Goal: Information Seeking & Learning: Learn about a topic

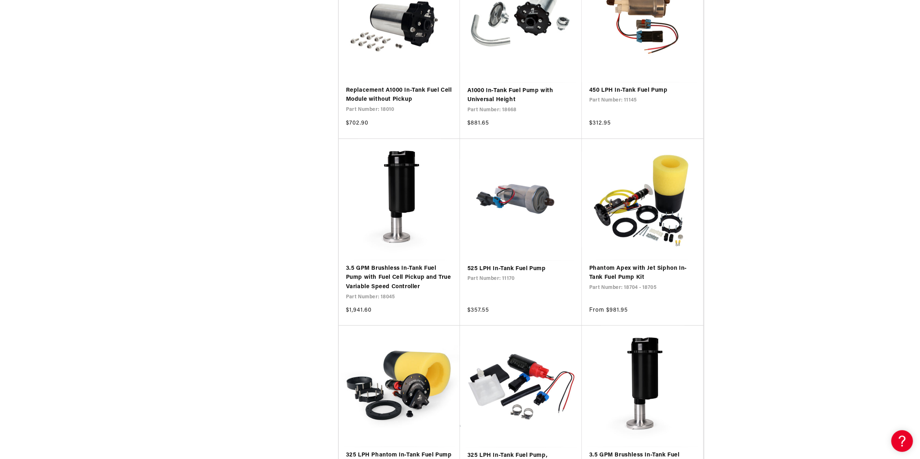
scroll to position [1157, 0]
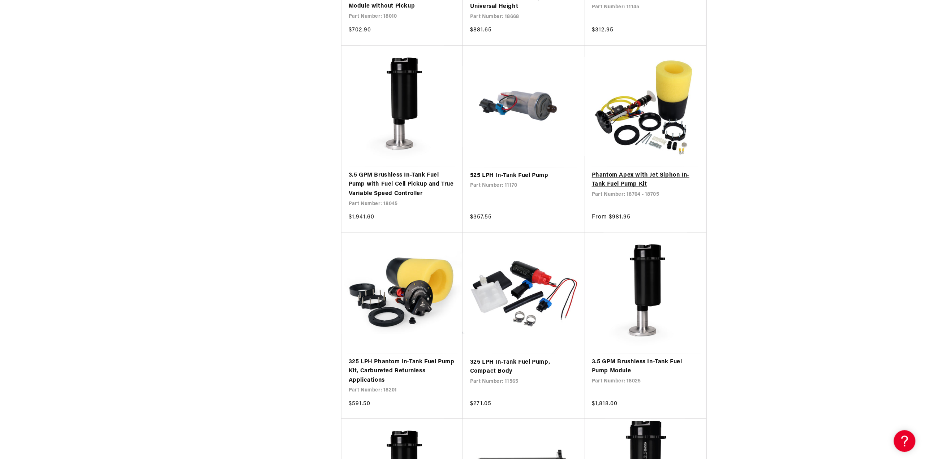
scroll to position [1229, 0]
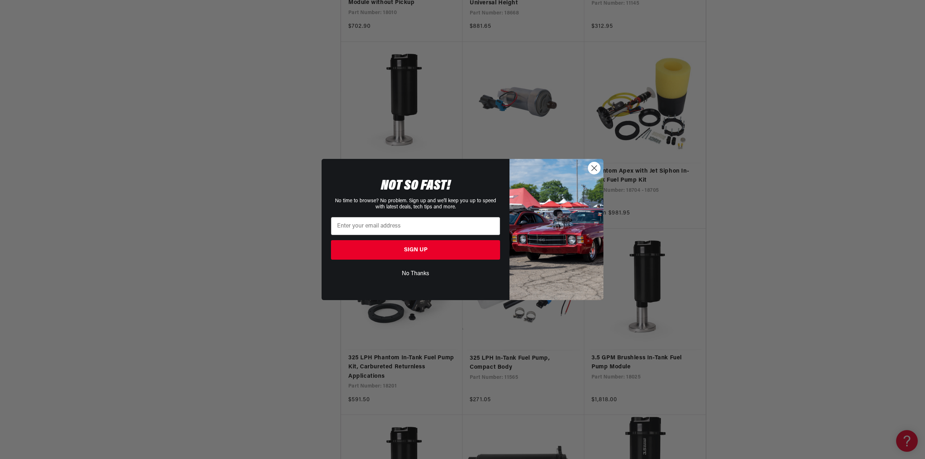
click at [595, 169] on circle "Close dialog" at bounding box center [594, 168] width 12 height 12
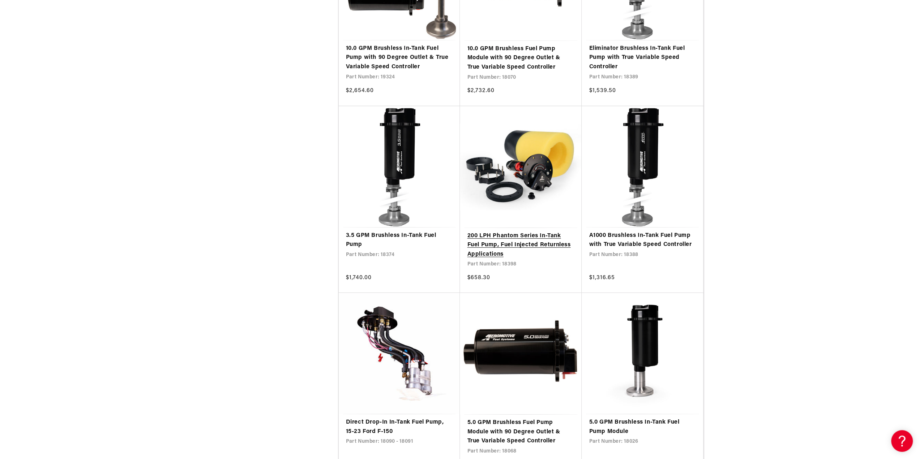
scroll to position [2422, 0]
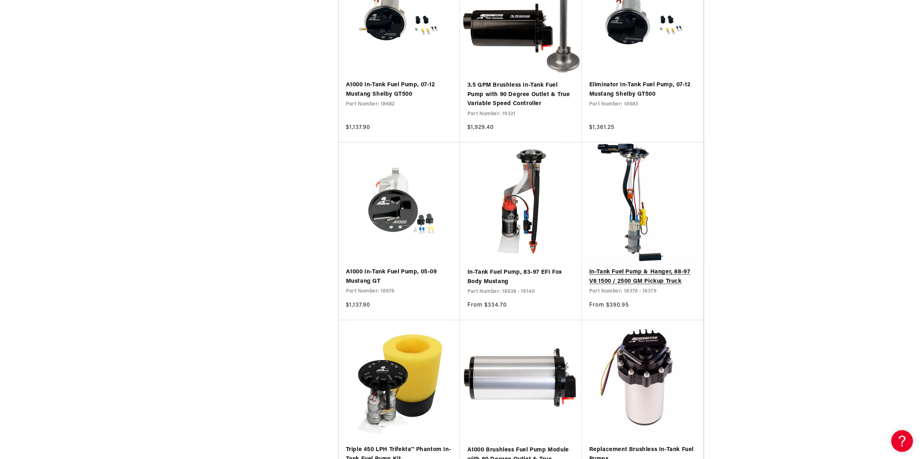
scroll to position [4084, 0]
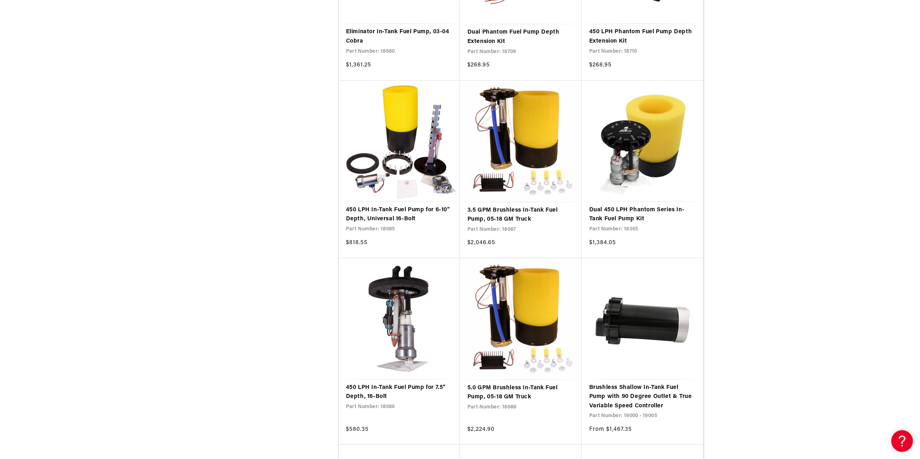
scroll to position [5639, 0]
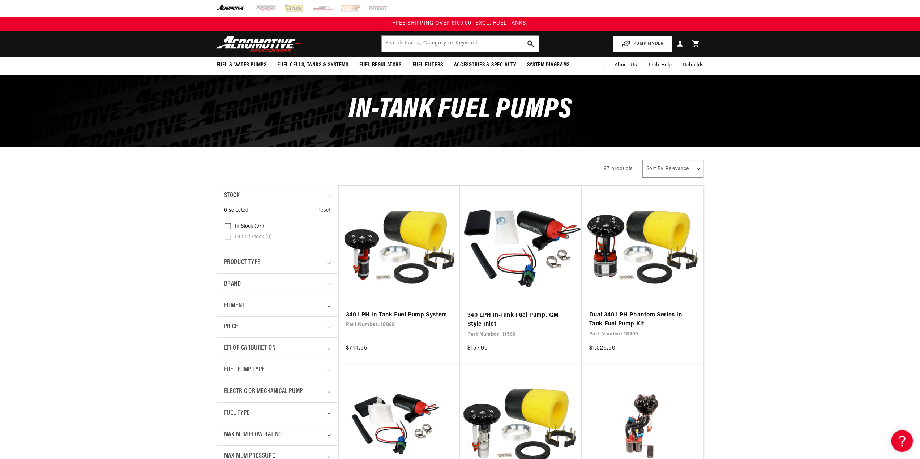
drag, startPoint x: 256, startPoint y: 320, endPoint x: 356, endPoint y: 84, distance: 256.9
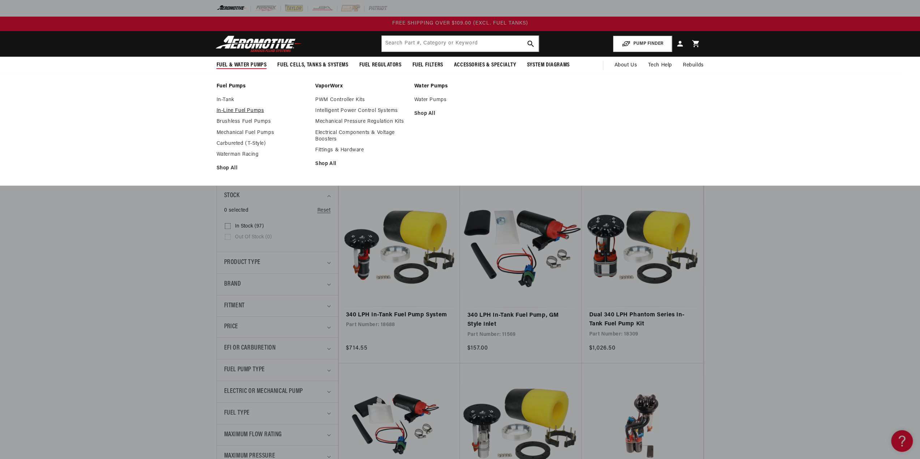
click at [245, 110] on link "In-Line Fuel Pumps" at bounding box center [263, 111] width 92 height 7
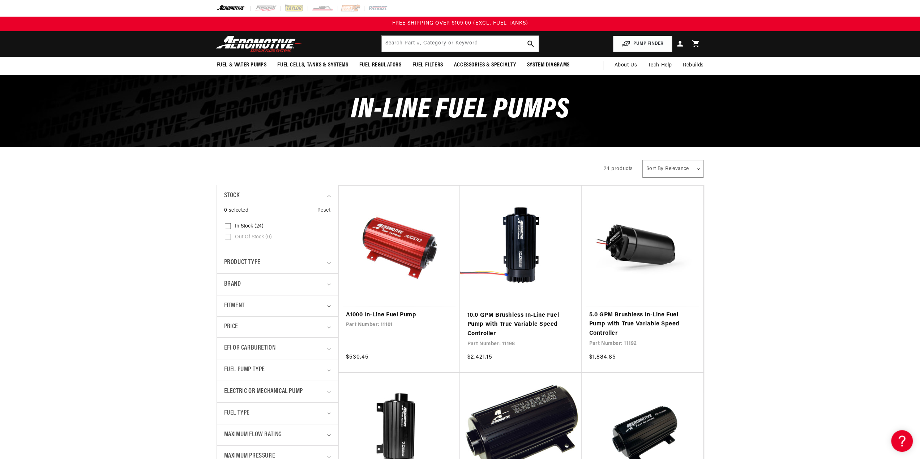
drag, startPoint x: 711, startPoint y: 164, endPoint x: 377, endPoint y: 131, distance: 335.6
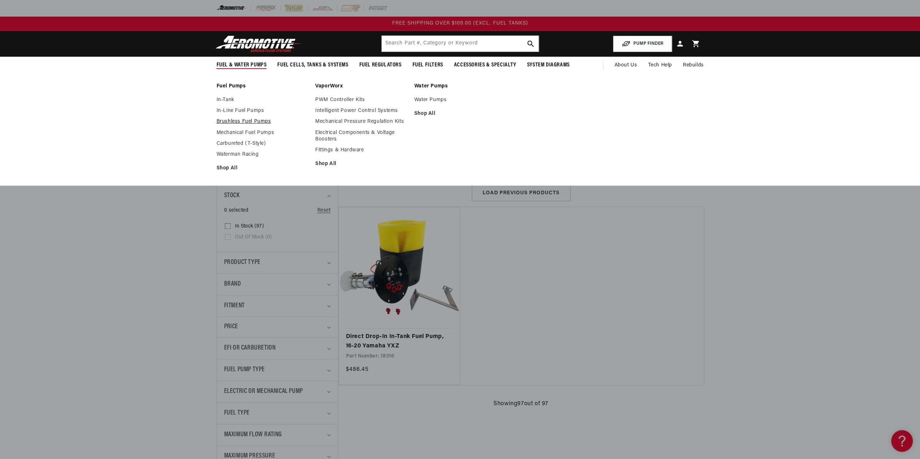
click at [246, 121] on link "Brushless Fuel Pumps" at bounding box center [263, 122] width 92 height 7
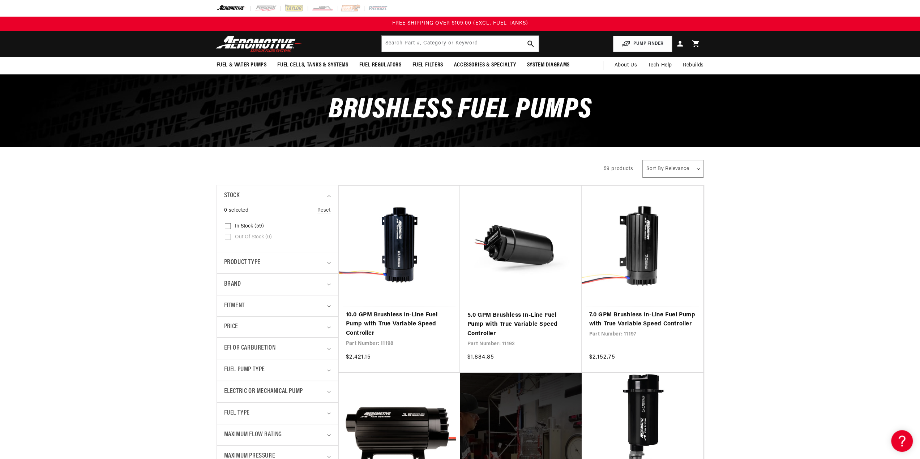
drag, startPoint x: 285, startPoint y: 83, endPoint x: 283, endPoint y: 55, distance: 28.6
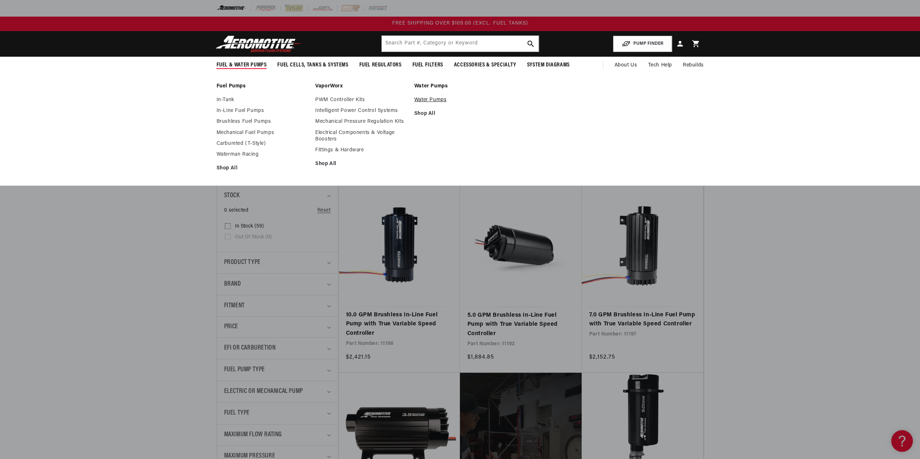
click at [434, 98] on link "Water Pumps" at bounding box center [460, 100] width 92 height 7
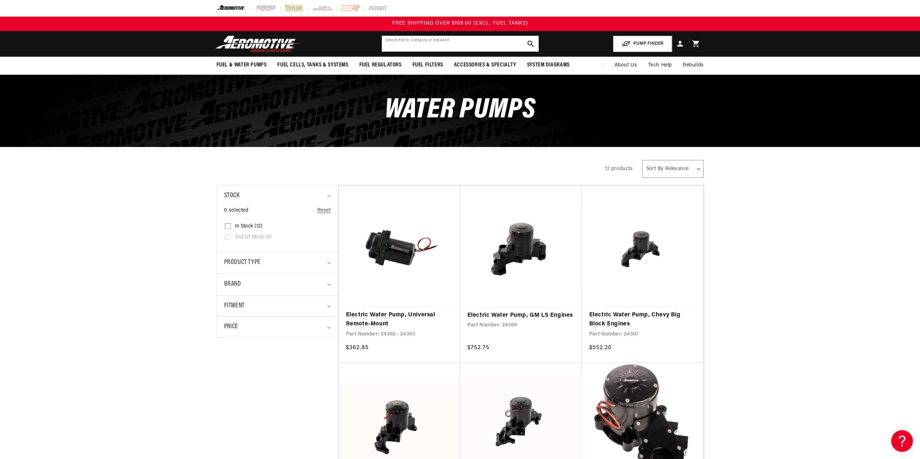
click at [412, 44] on input "text" at bounding box center [460, 44] width 157 height 16
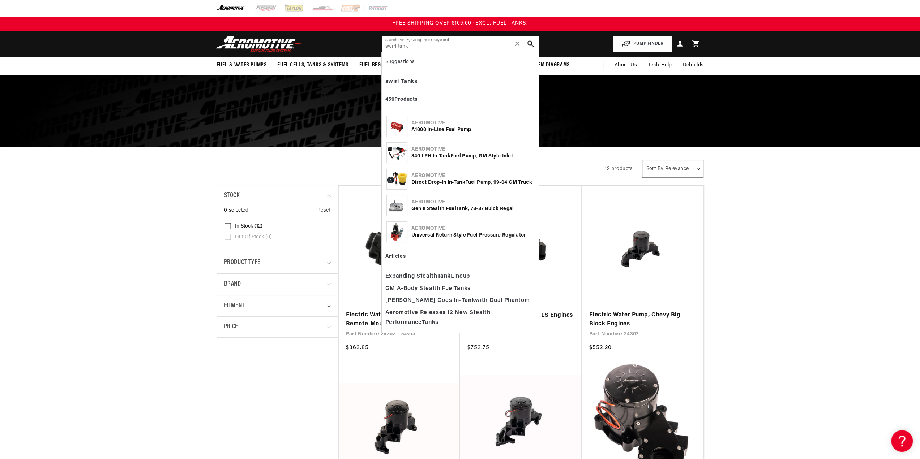
type input "swirl tank"
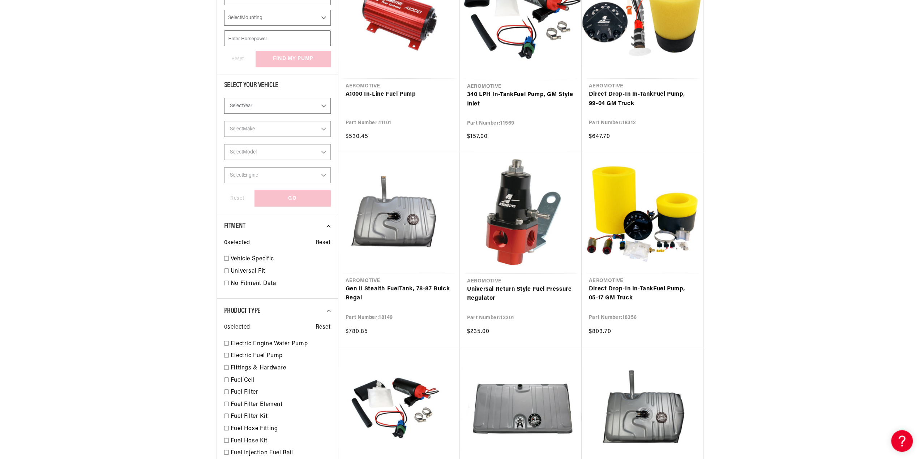
scroll to position [217, 0]
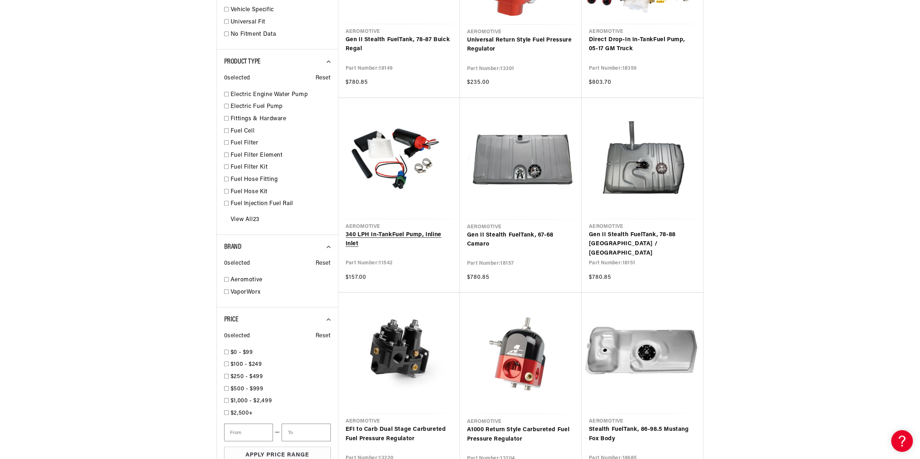
type input "tank"
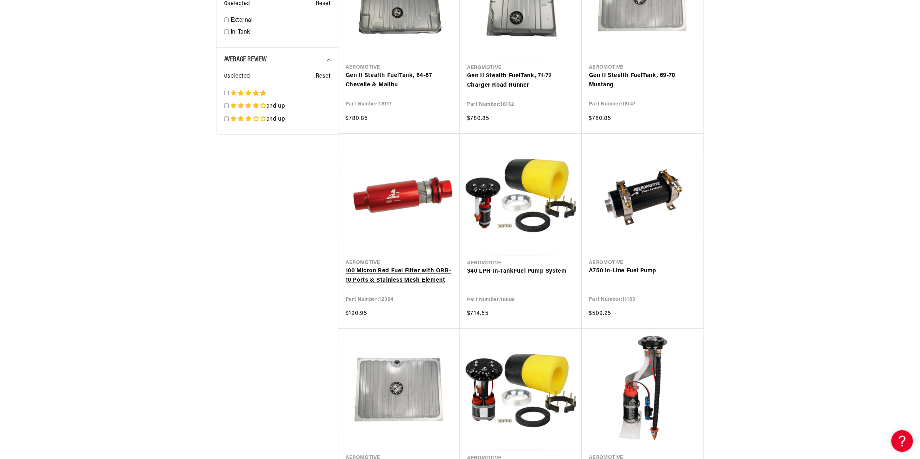
scroll to position [1301, 0]
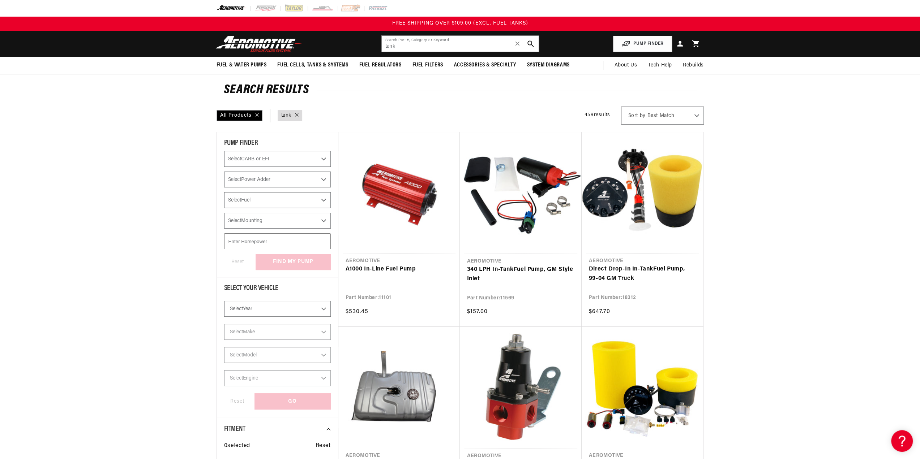
drag, startPoint x: 768, startPoint y: 251, endPoint x: 685, endPoint y: 27, distance: 239.3
